Goal: Subscribe to service/newsletter

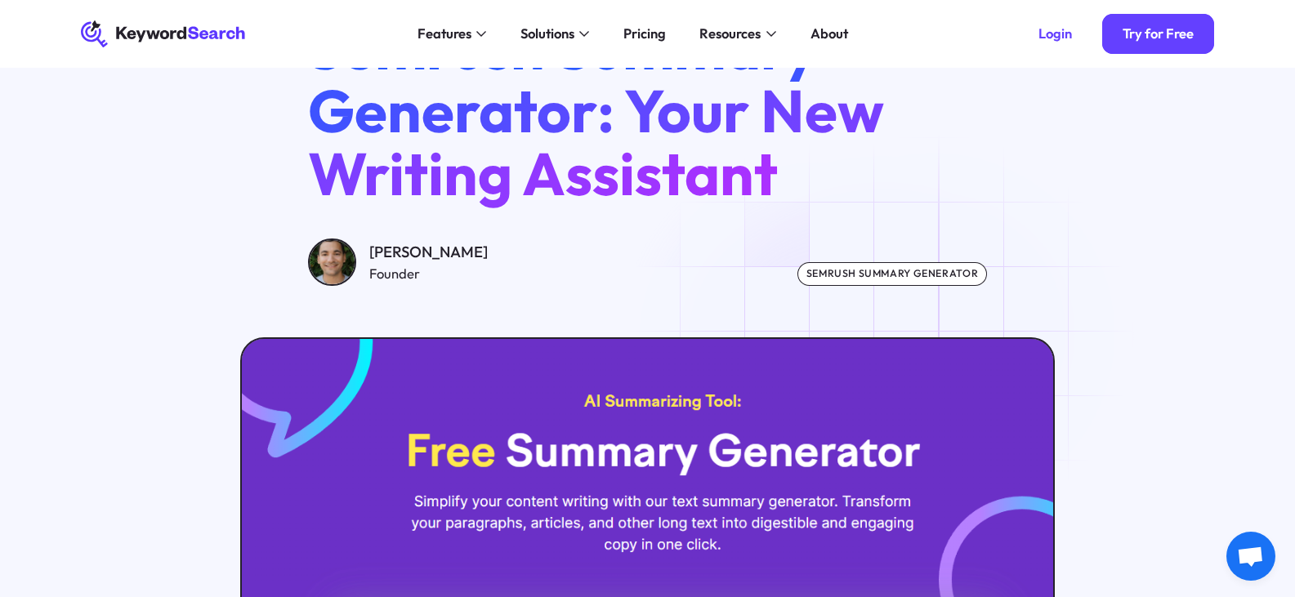
scroll to position [55, 0]
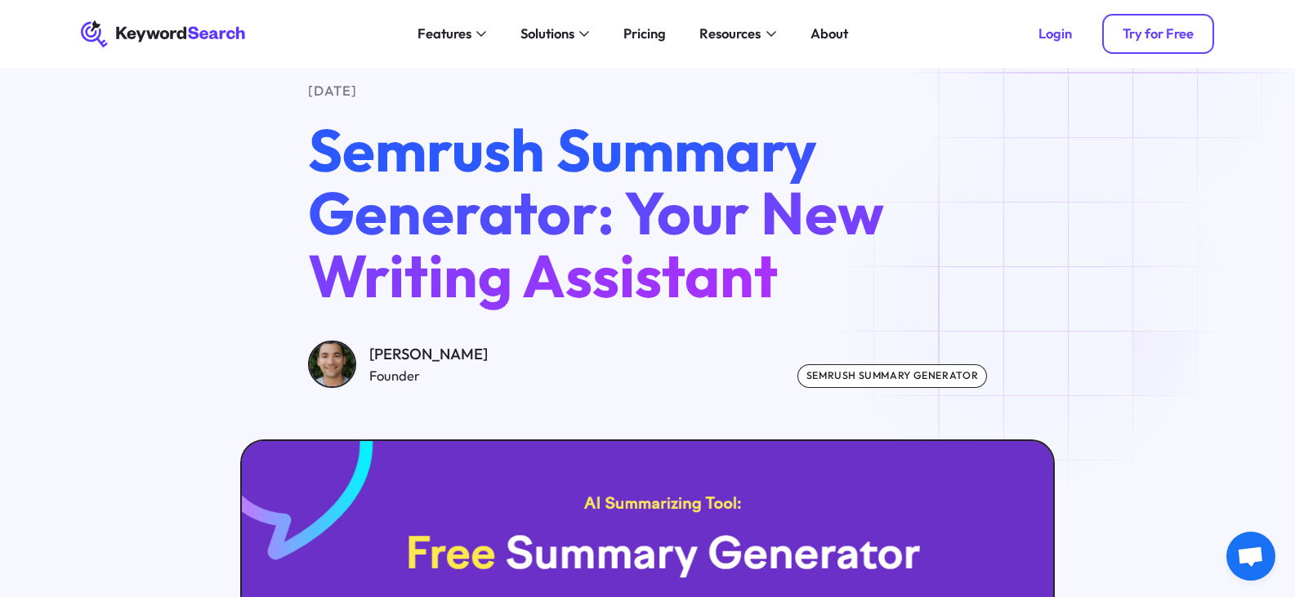
click at [1113, 40] on link "Try for Free" at bounding box center [1158, 34] width 112 height 41
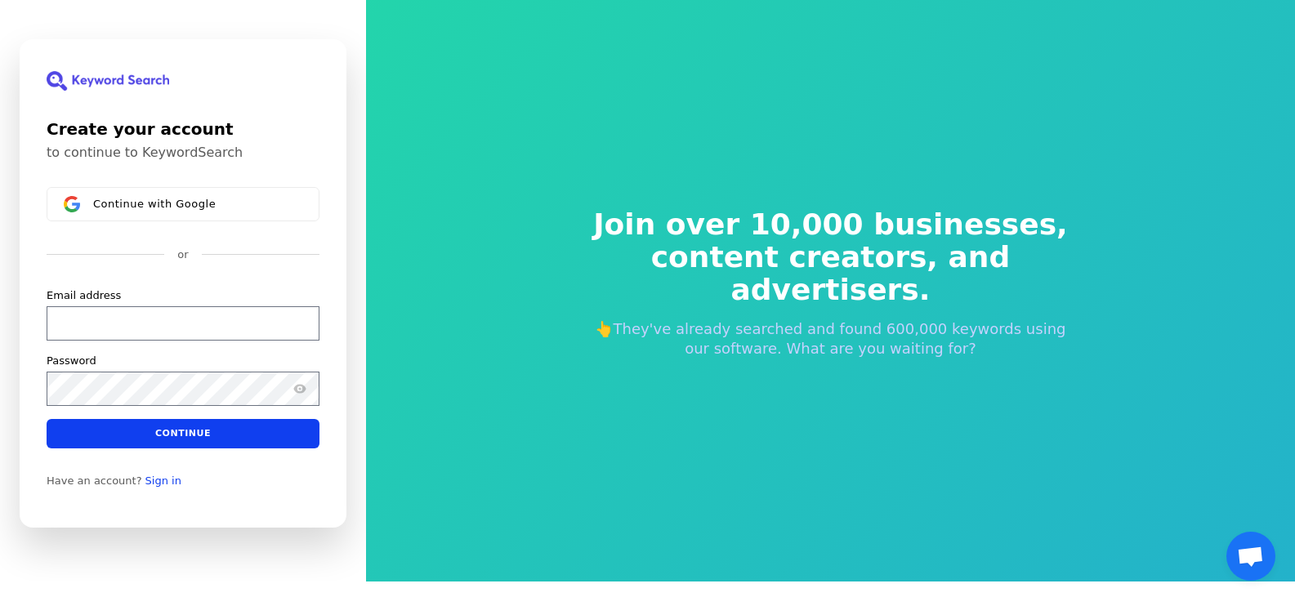
scroll to position [20, 0]
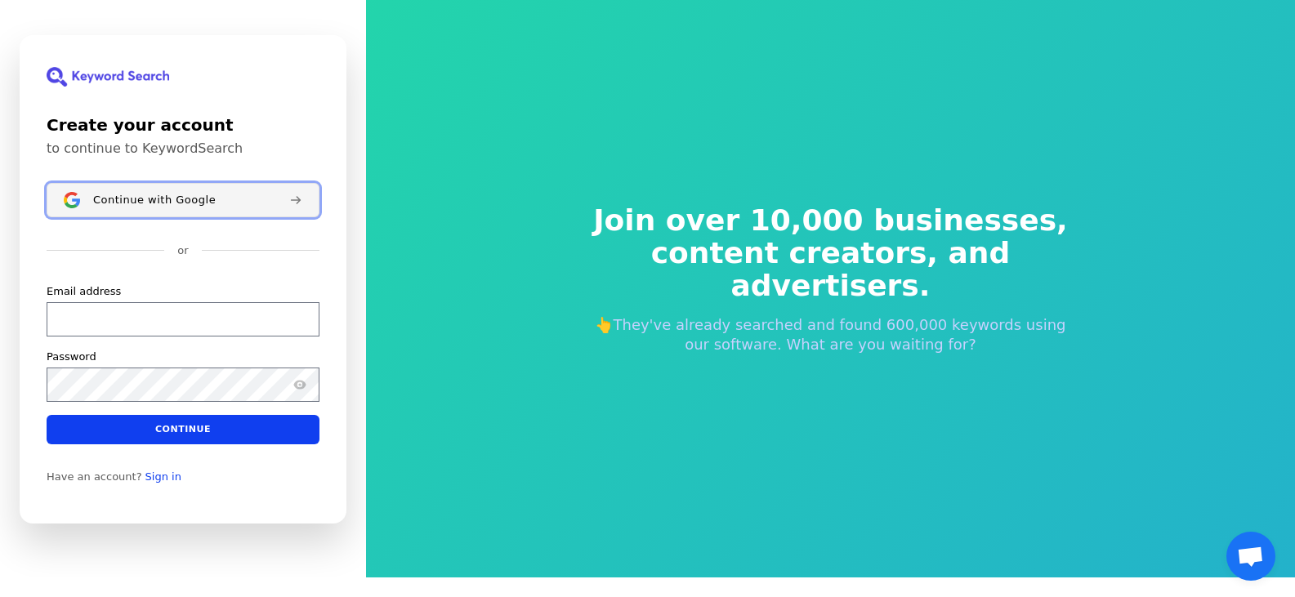
click at [220, 199] on div "Continue with Google" at bounding box center [184, 199] width 183 height 13
